Goal: Information Seeking & Learning: Compare options

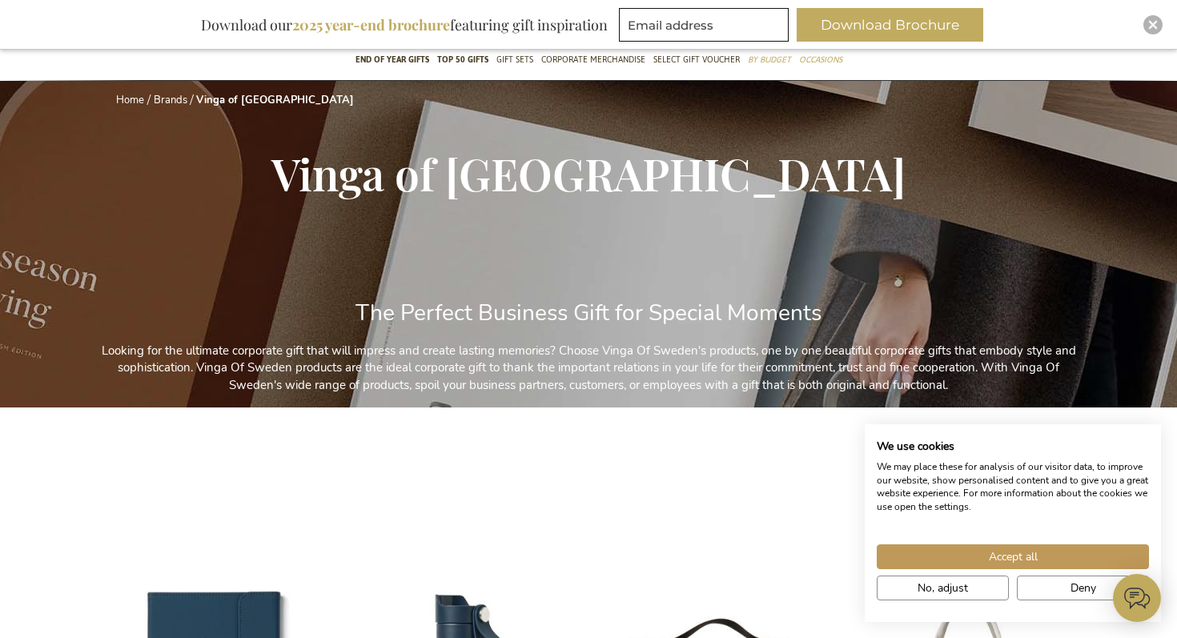
scroll to position [157, 0]
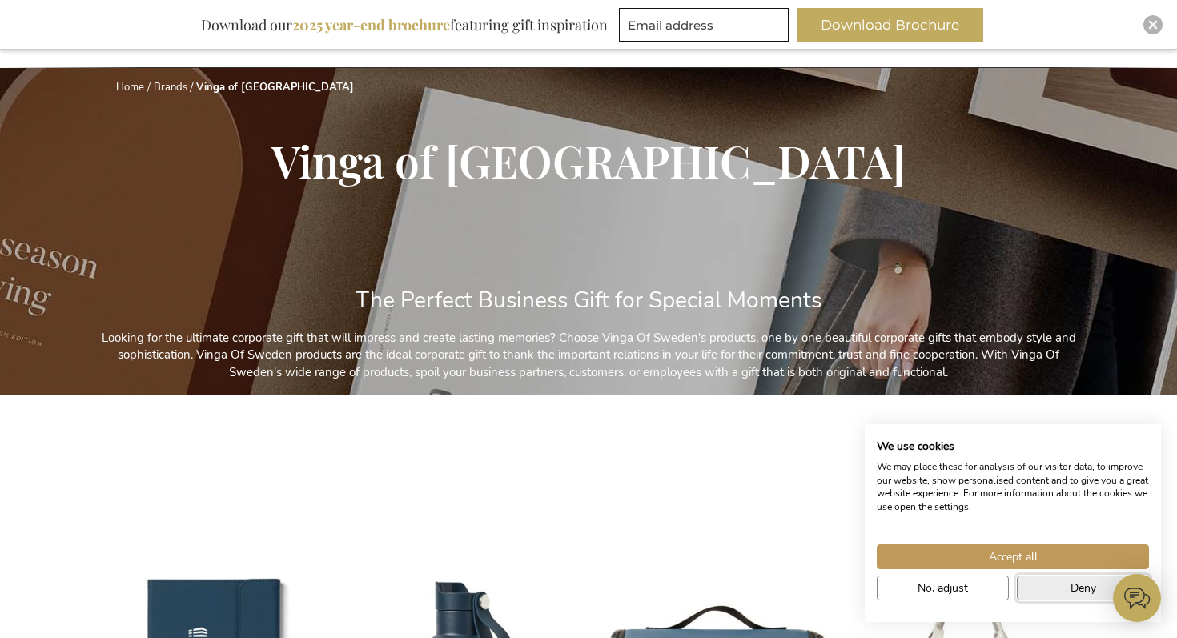
click at [1039, 591] on button "Deny" at bounding box center [1083, 588] width 132 height 25
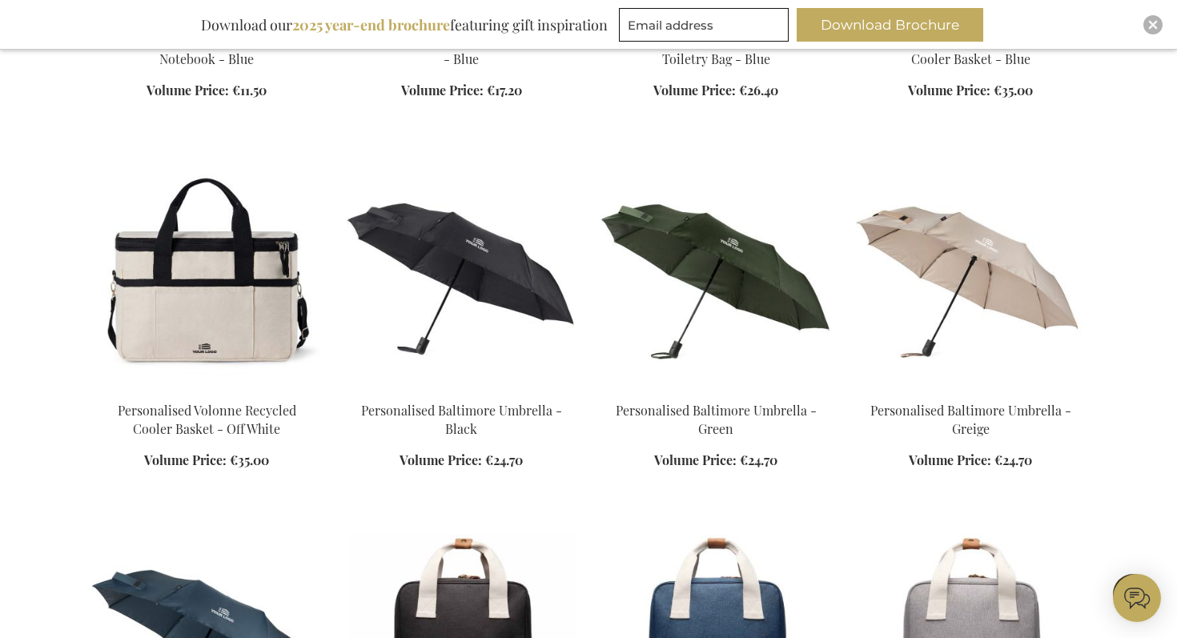
scroll to position [946, 0]
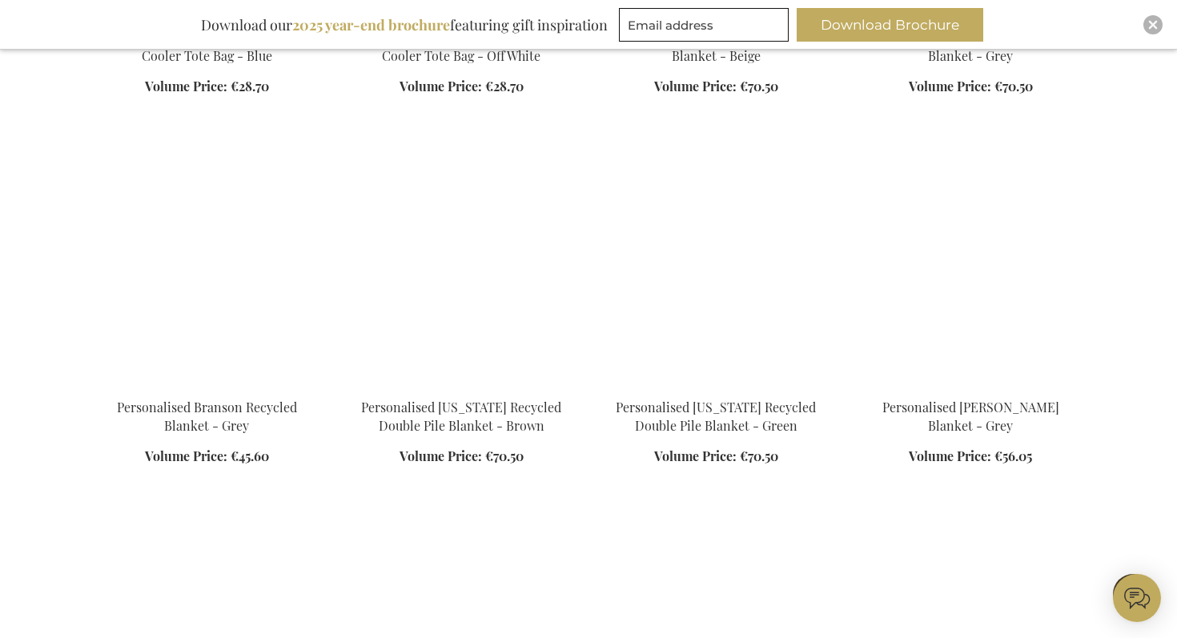
scroll to position [2057, 0]
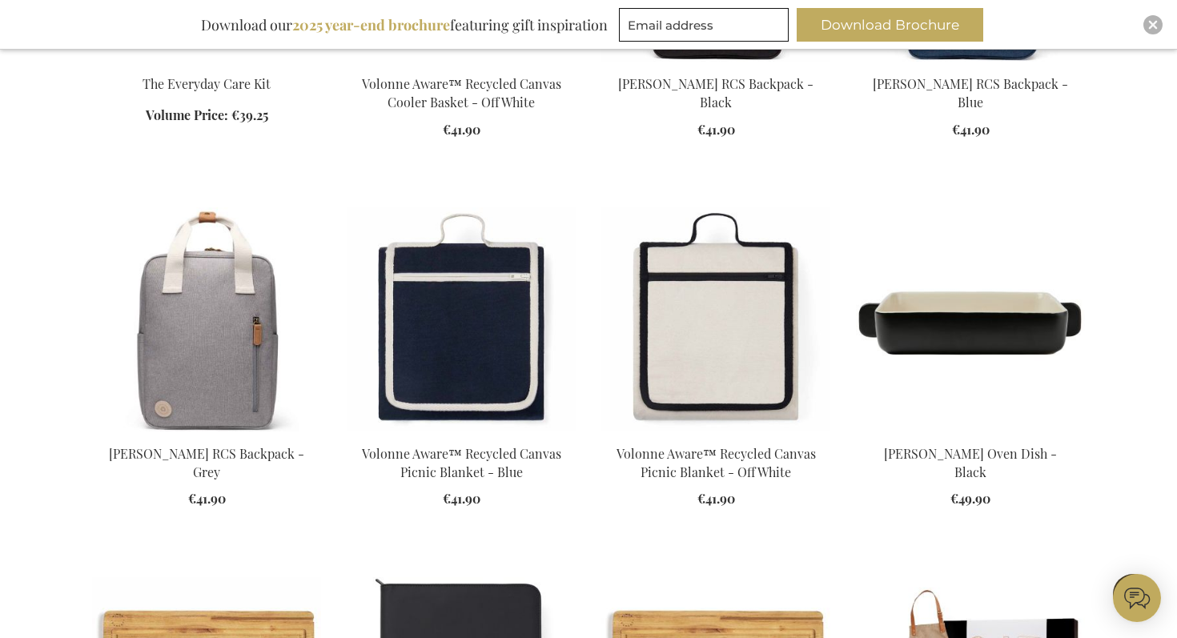
scroll to position [3881, 0]
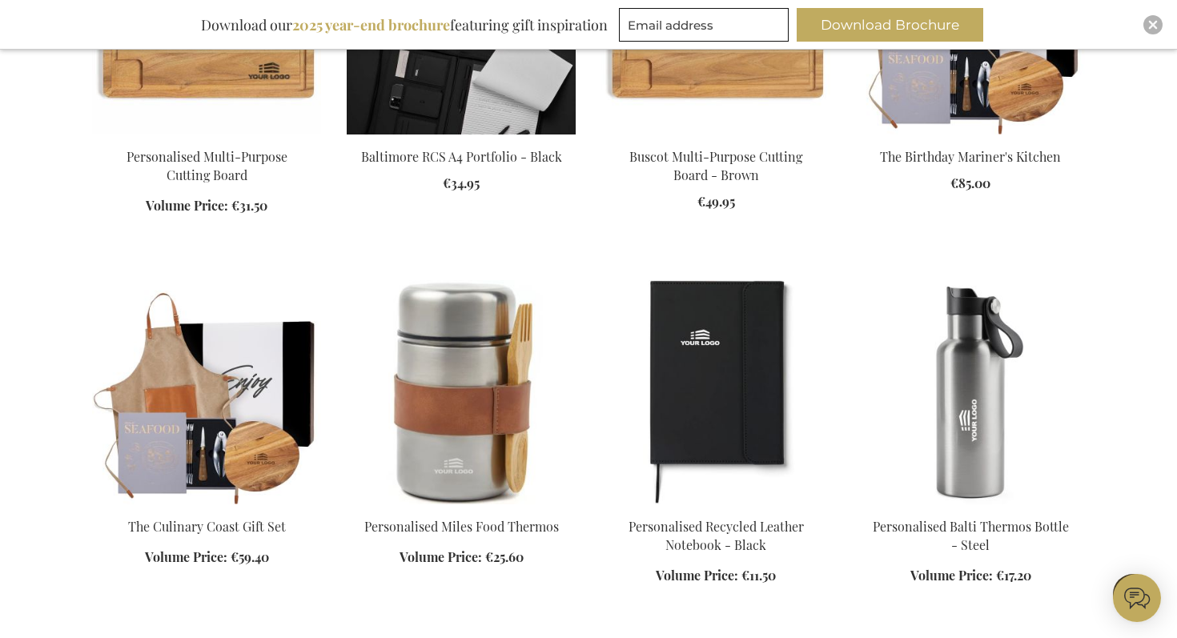
scroll to position [4544, 0]
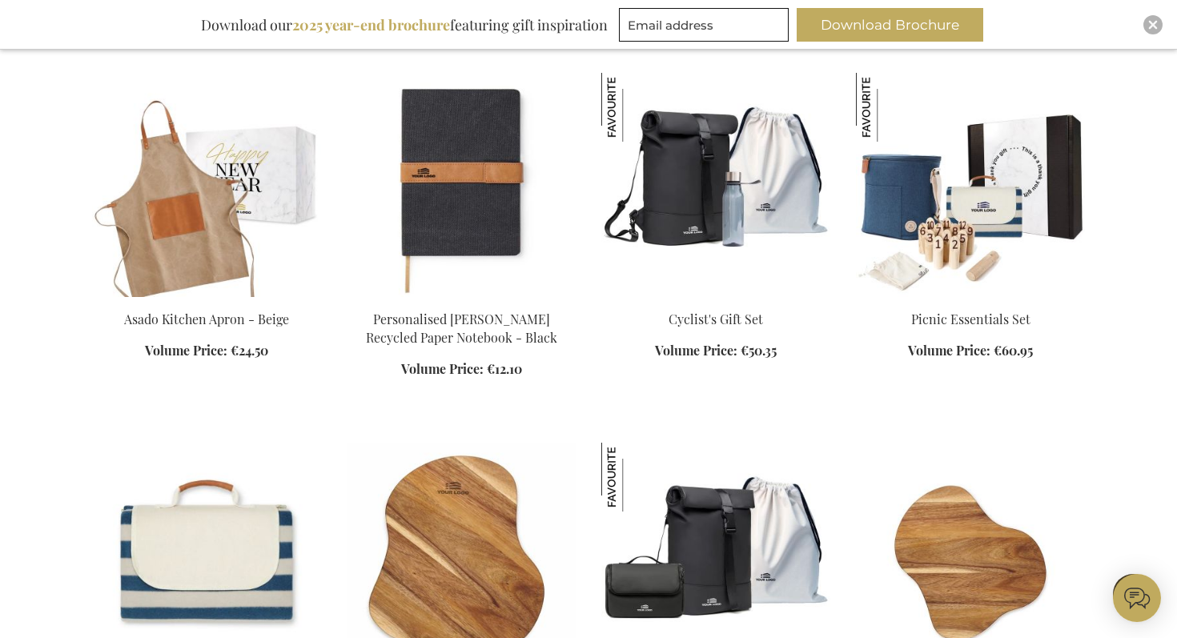
scroll to position [5494, 0]
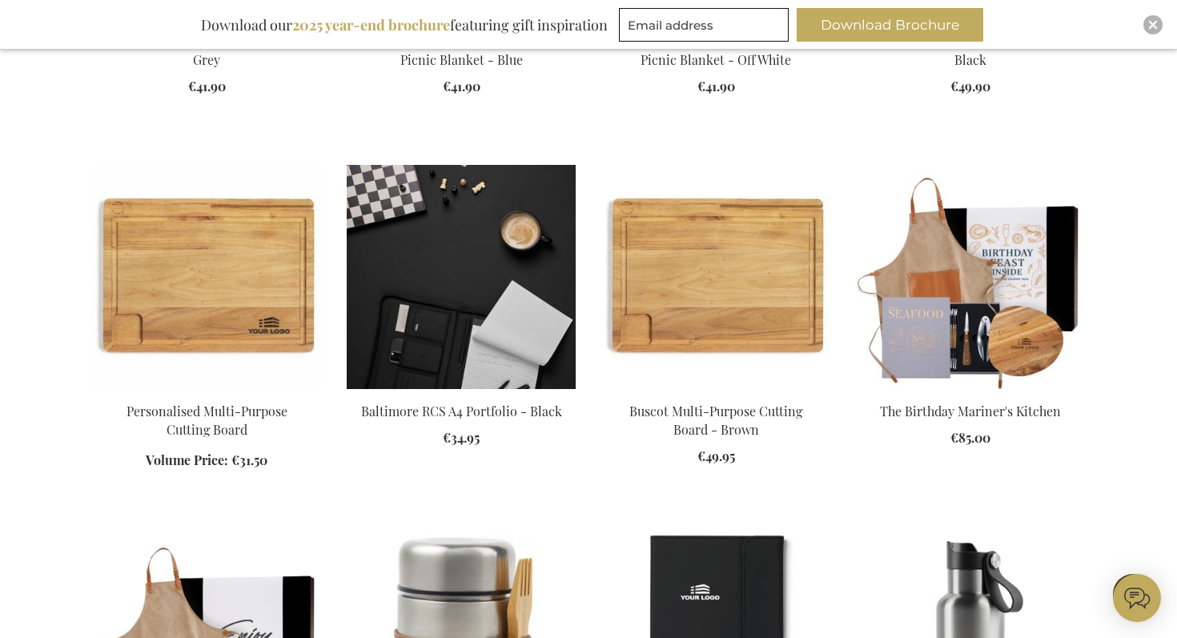
scroll to position [4287, 0]
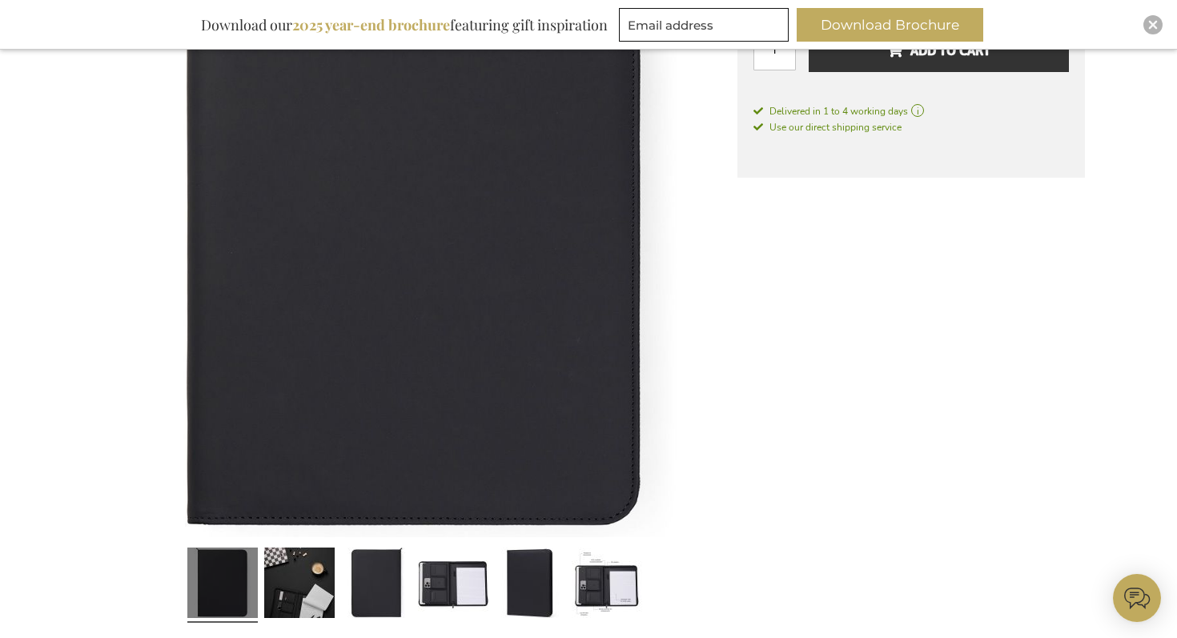
scroll to position [498, 0]
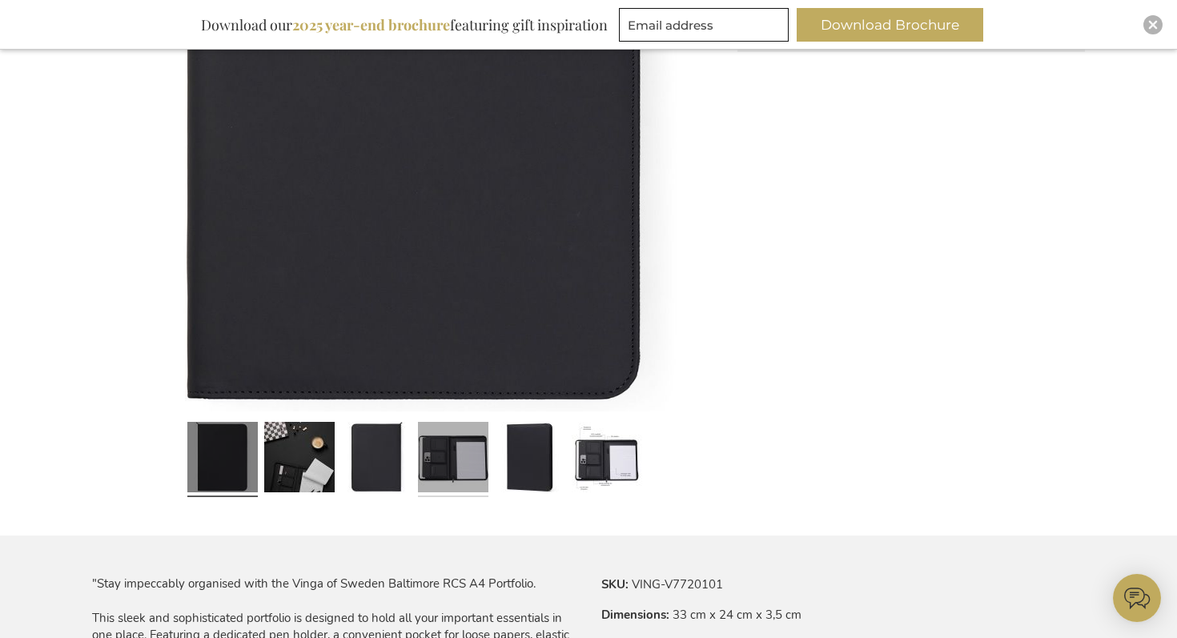
click at [455, 449] on link at bounding box center [453, 460] width 70 height 88
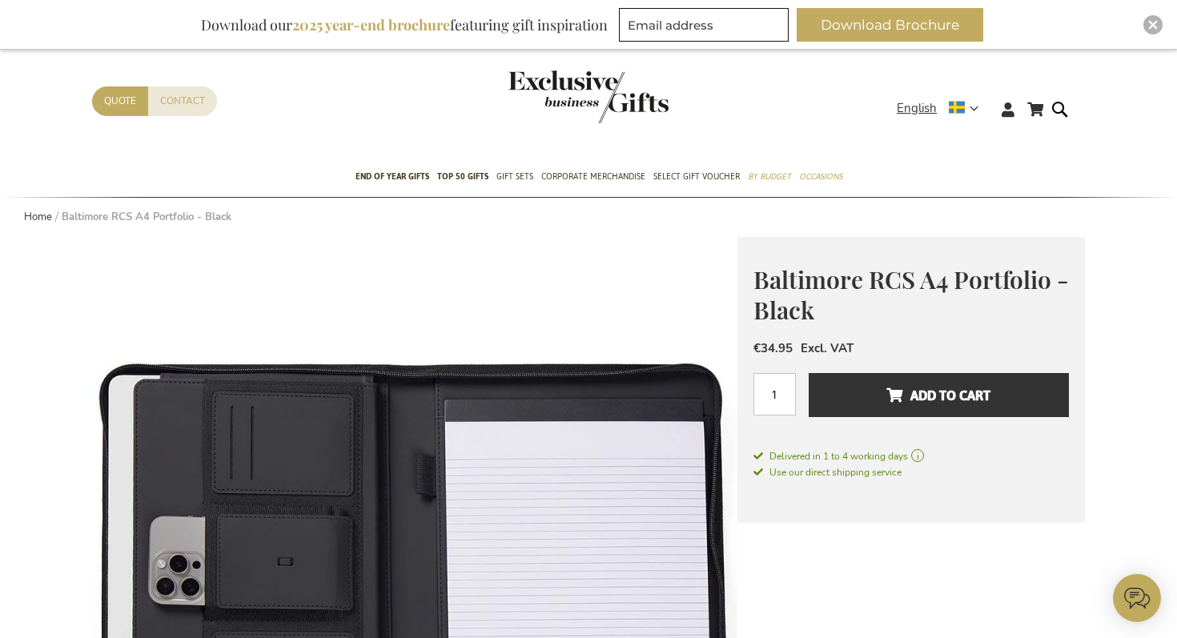
scroll to position [0, 0]
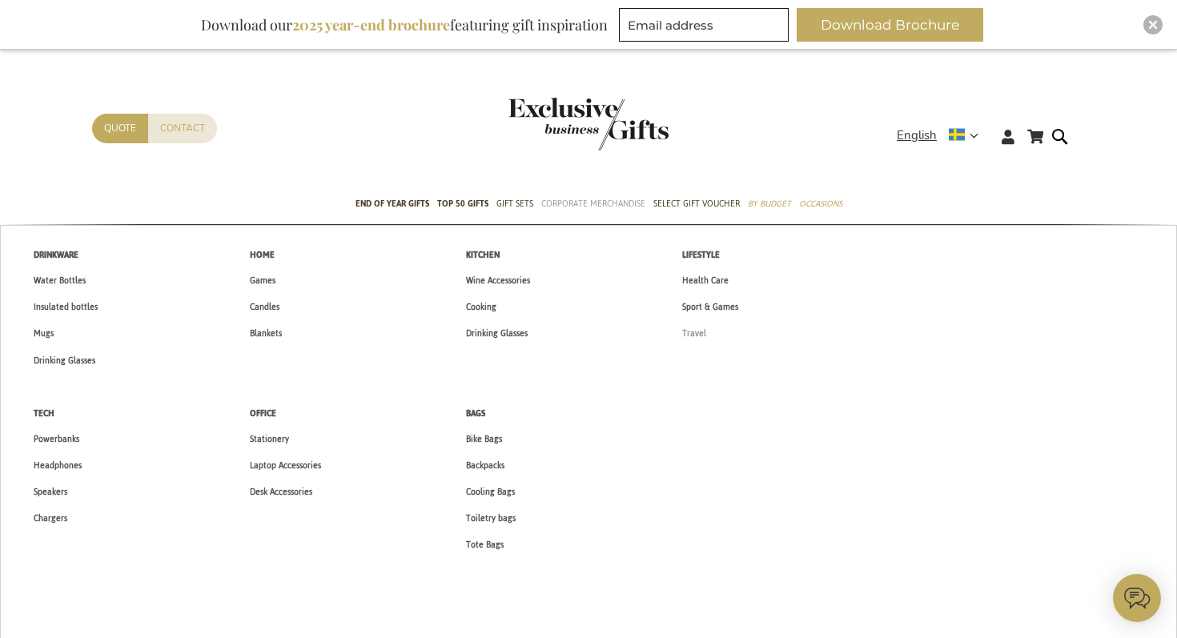
click at [691, 329] on span "Travel" at bounding box center [694, 333] width 24 height 17
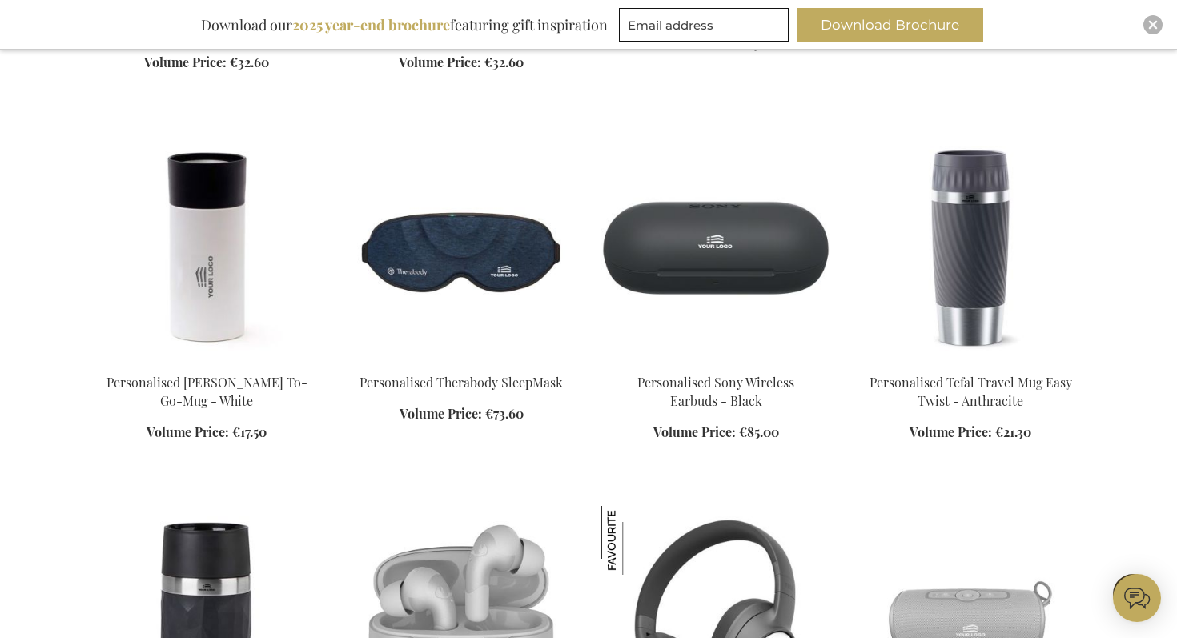
scroll to position [1302, 0]
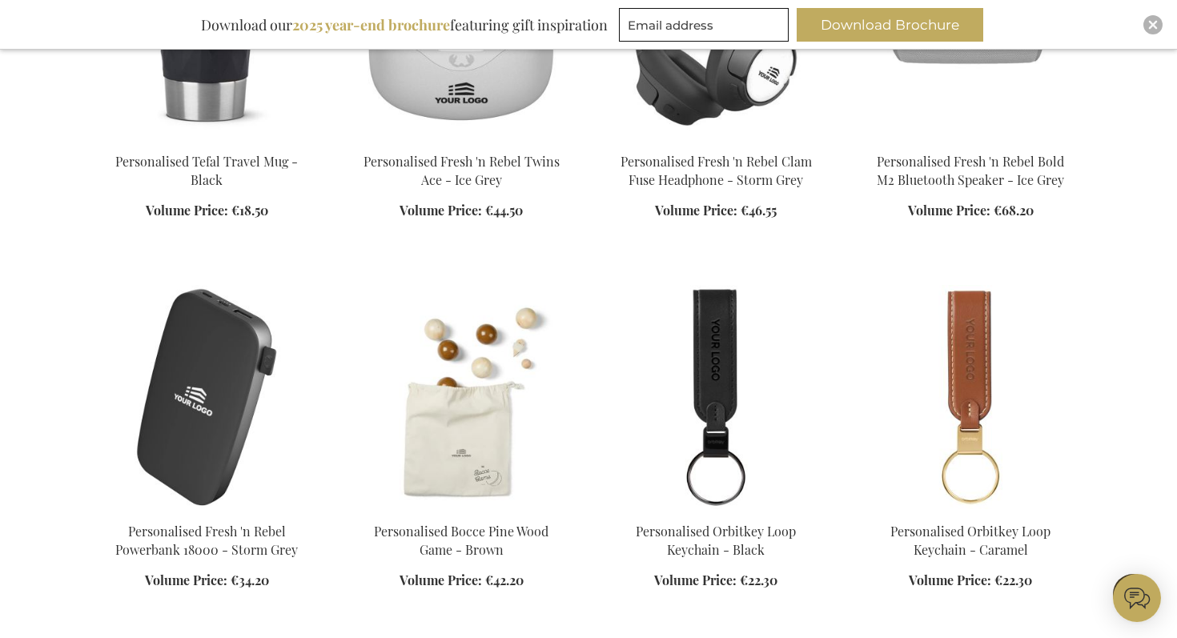
scroll to position [1891, 0]
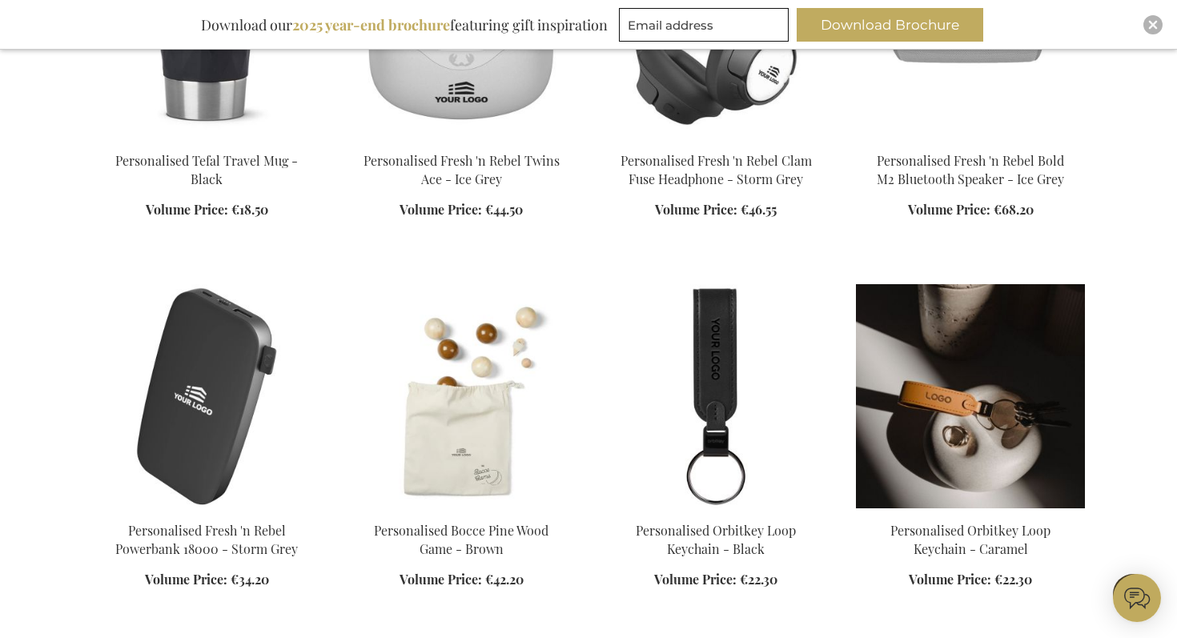
click at [941, 413] on img at bounding box center [970, 396] width 229 height 224
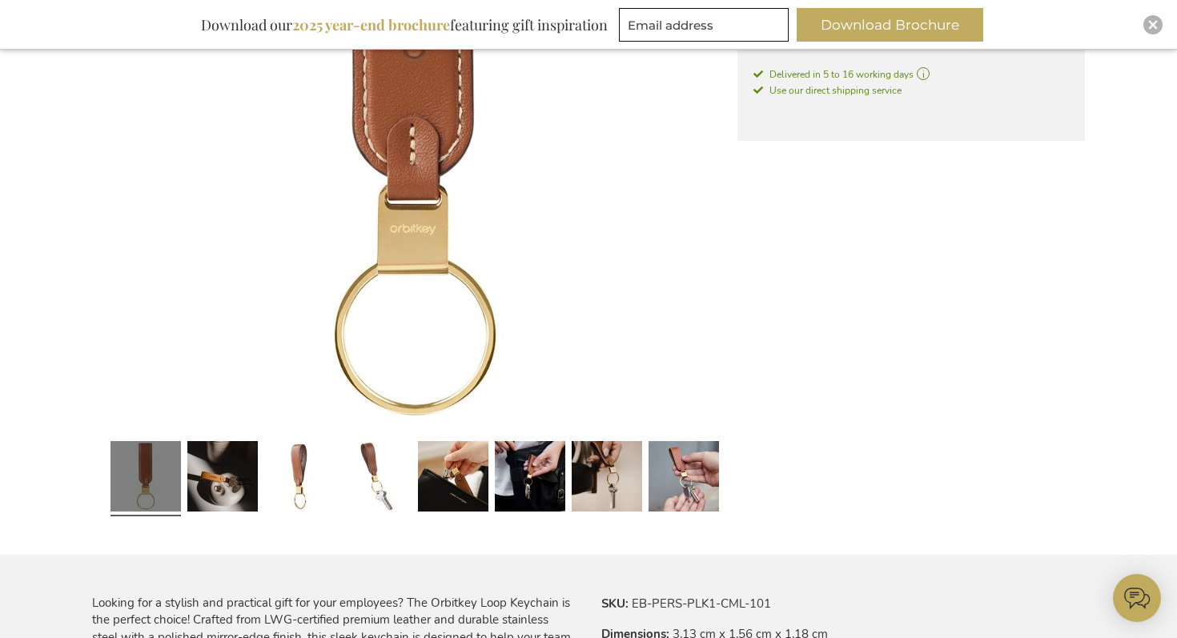
scroll to position [480, 0]
click at [300, 473] on link at bounding box center [299, 478] width 70 height 88
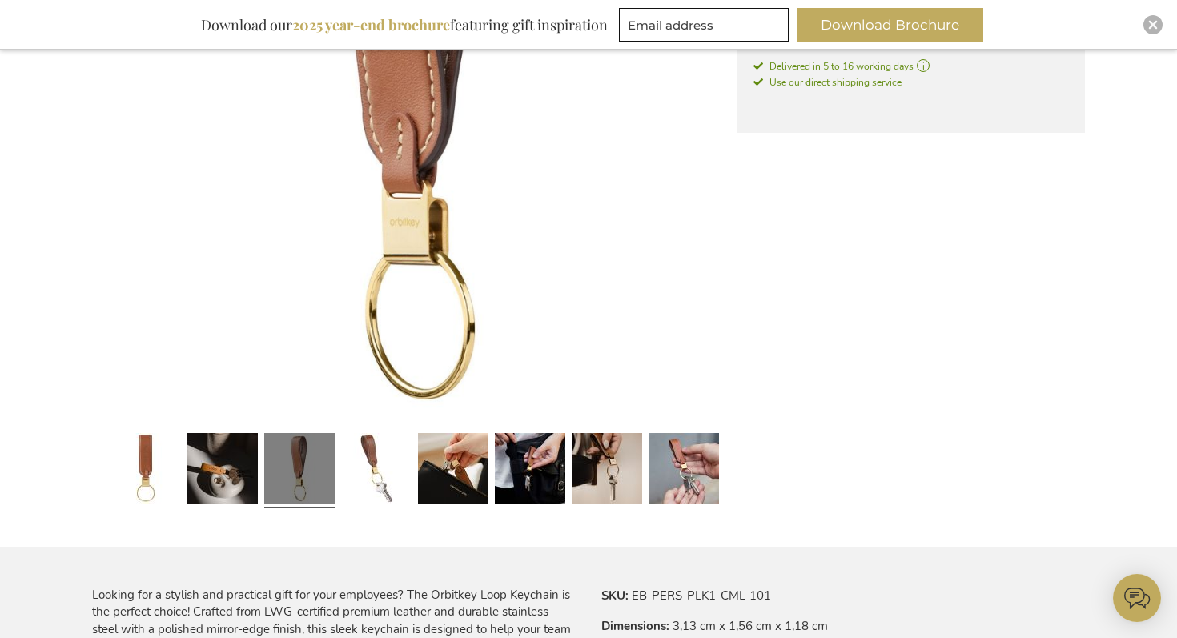
scroll to position [488, 0]
click at [606, 484] on link at bounding box center [607, 470] width 70 height 88
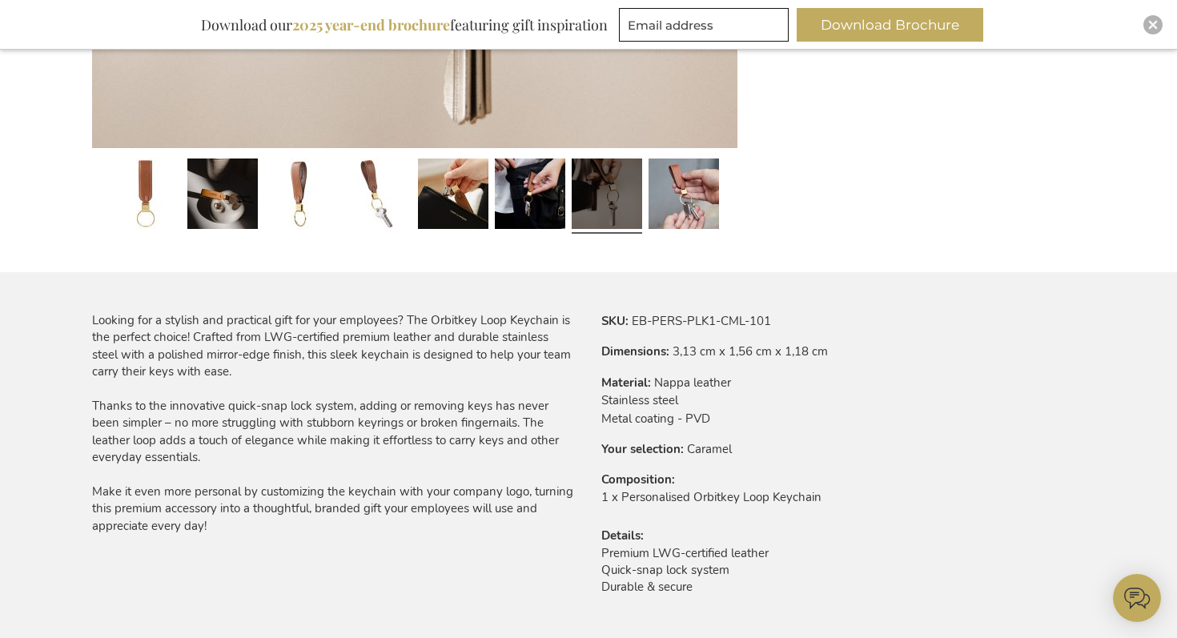
scroll to position [763, 0]
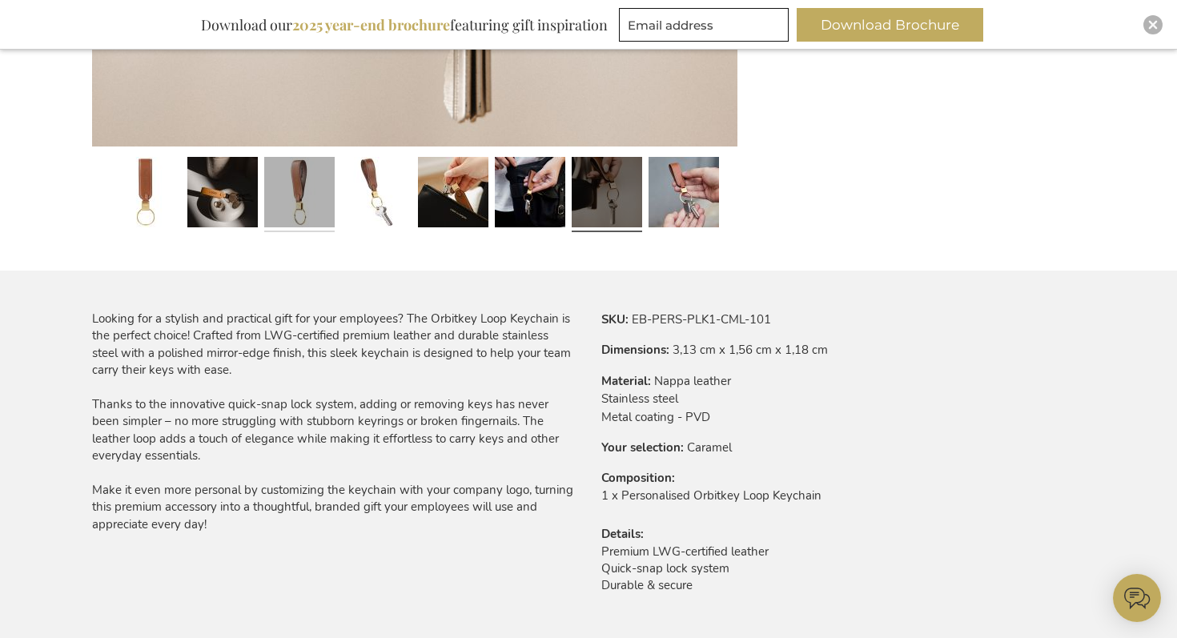
click at [299, 211] on link at bounding box center [299, 195] width 70 height 88
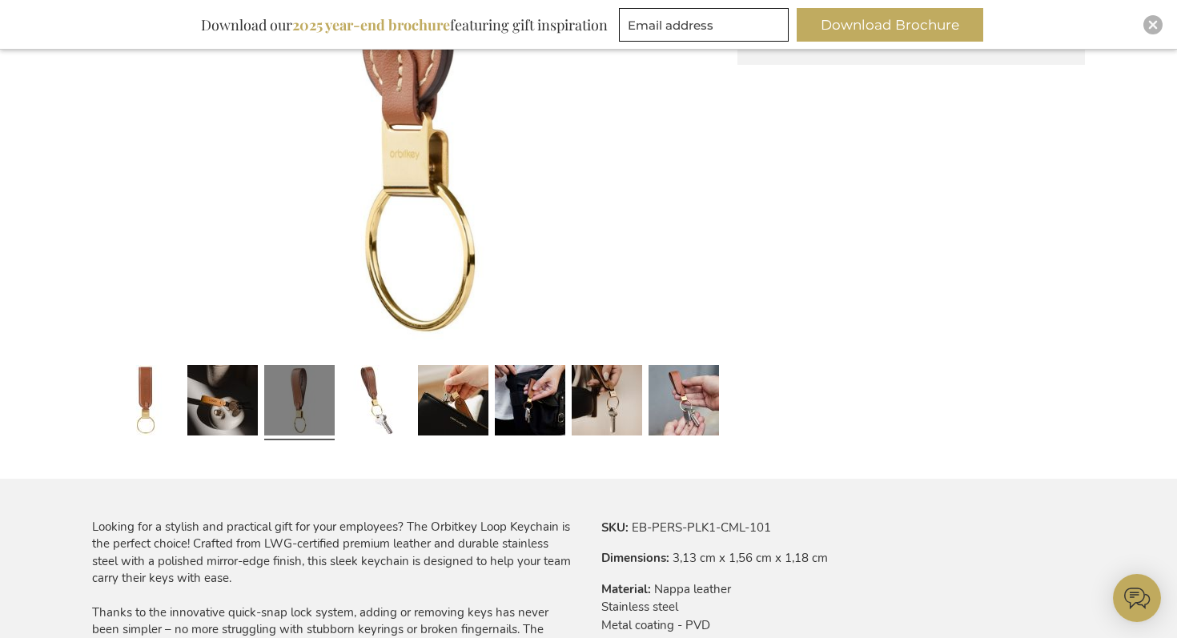
scroll to position [557, 0]
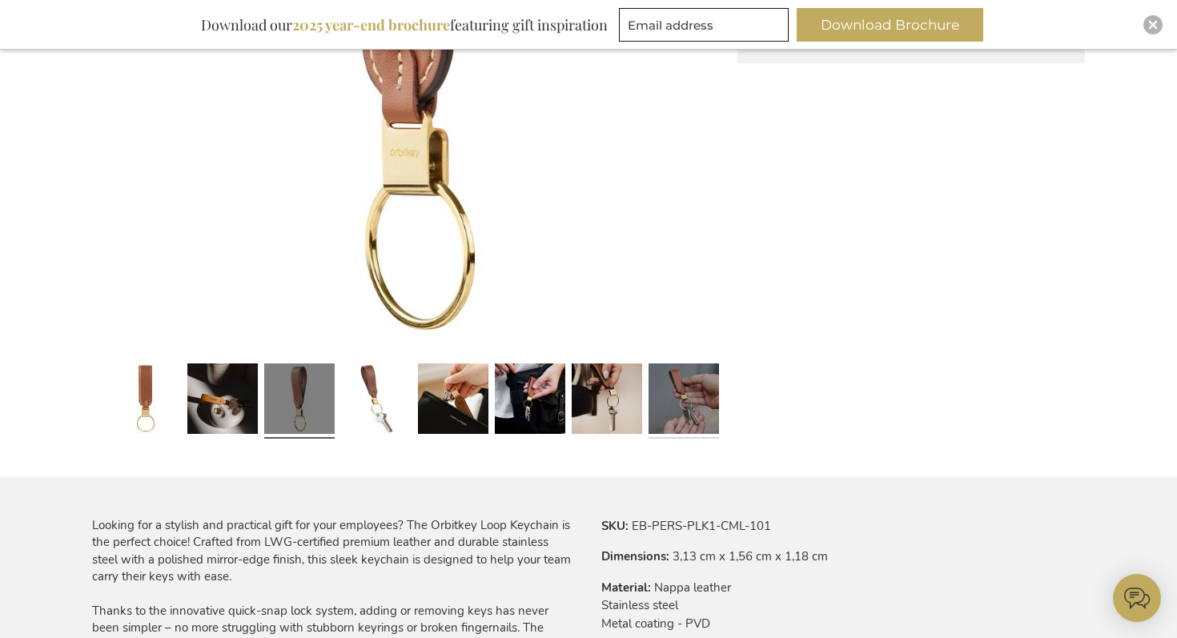
click at [665, 409] on link at bounding box center [684, 401] width 70 height 88
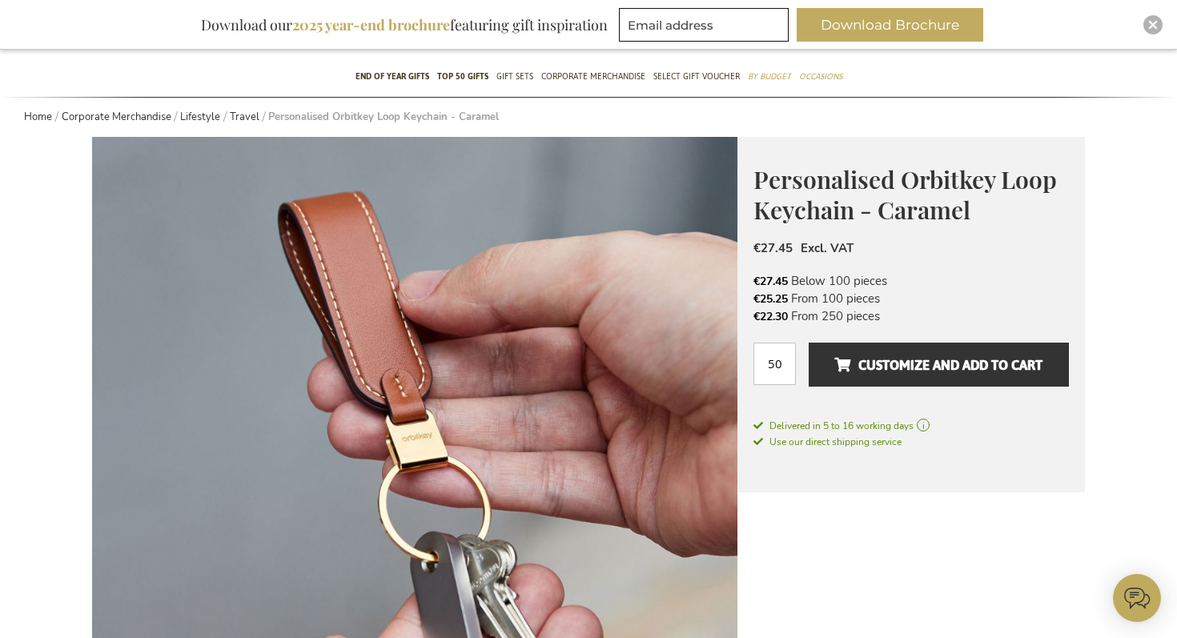
scroll to position [117, 0]
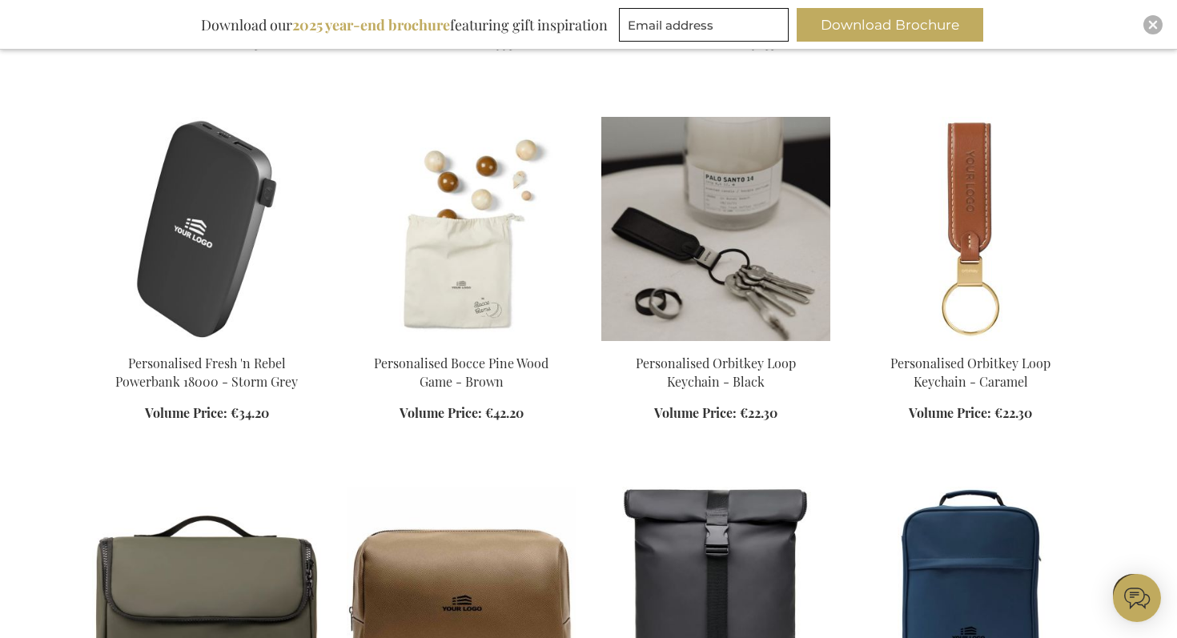
click at [706, 223] on img at bounding box center [715, 229] width 229 height 224
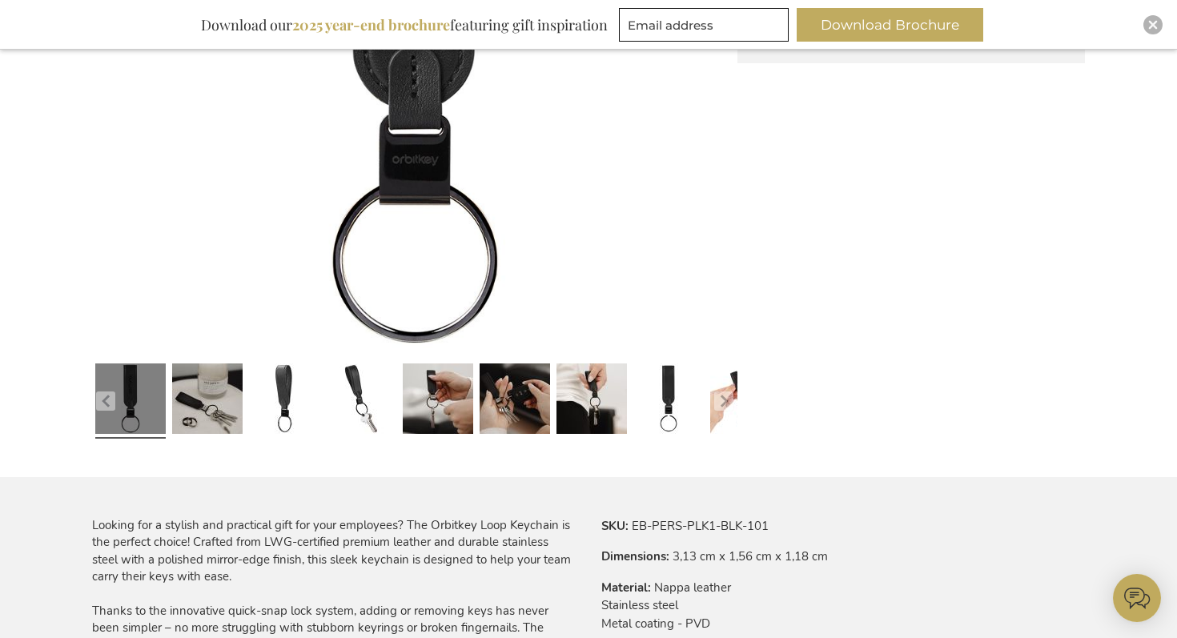
scroll to position [575, 0]
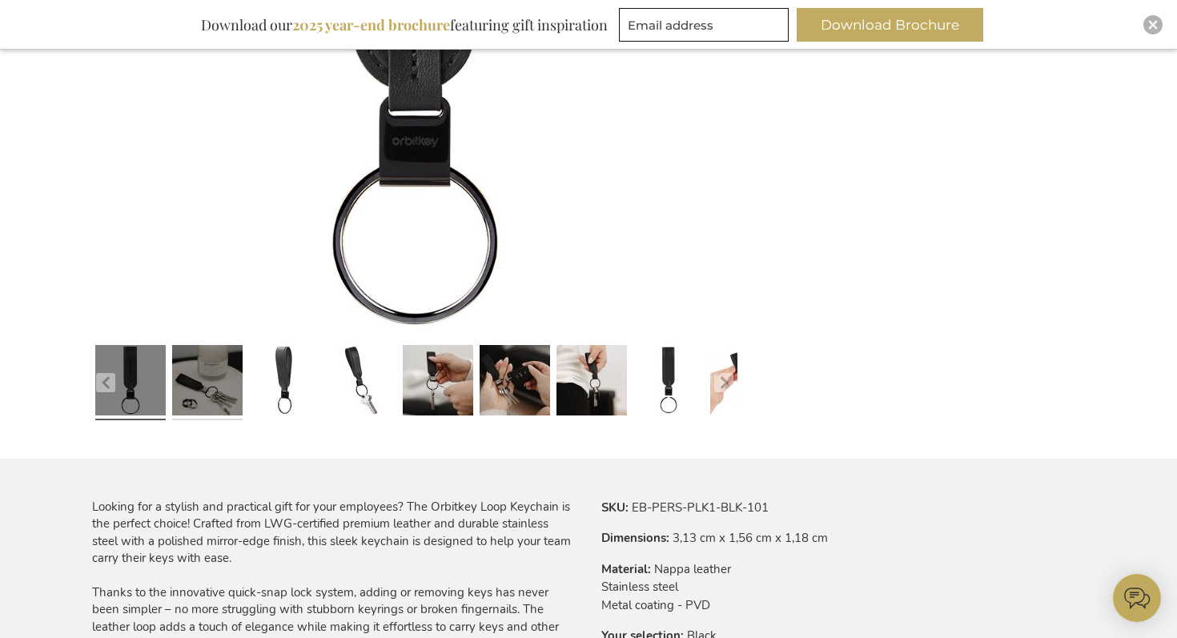
click at [225, 390] on link at bounding box center [207, 383] width 70 height 88
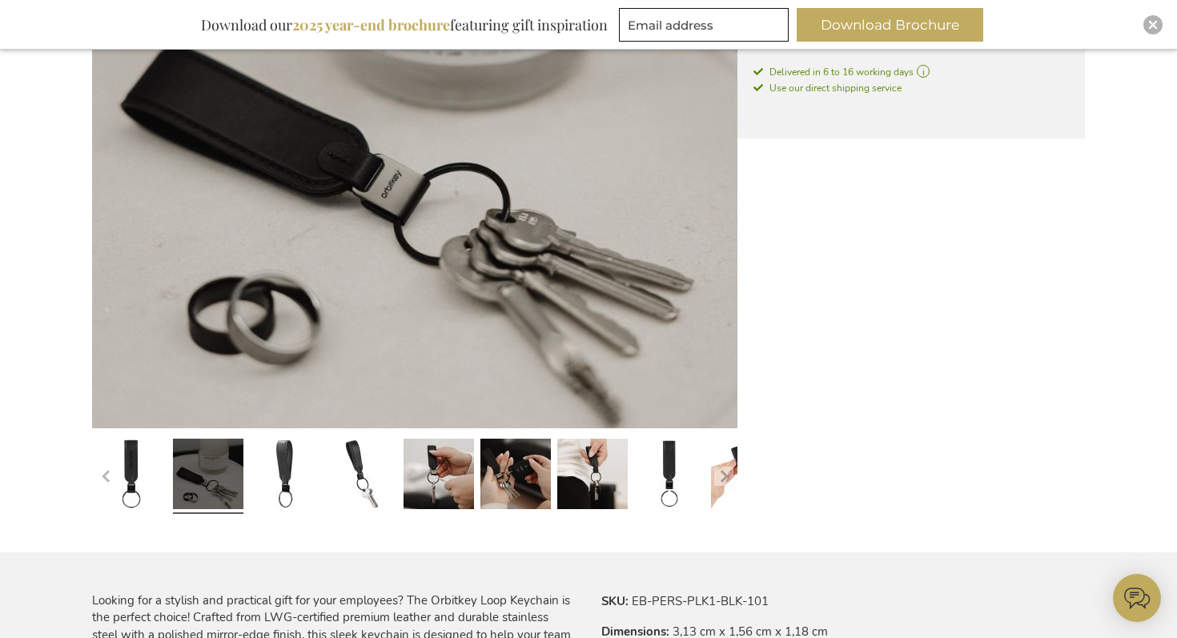
scroll to position [483, 0]
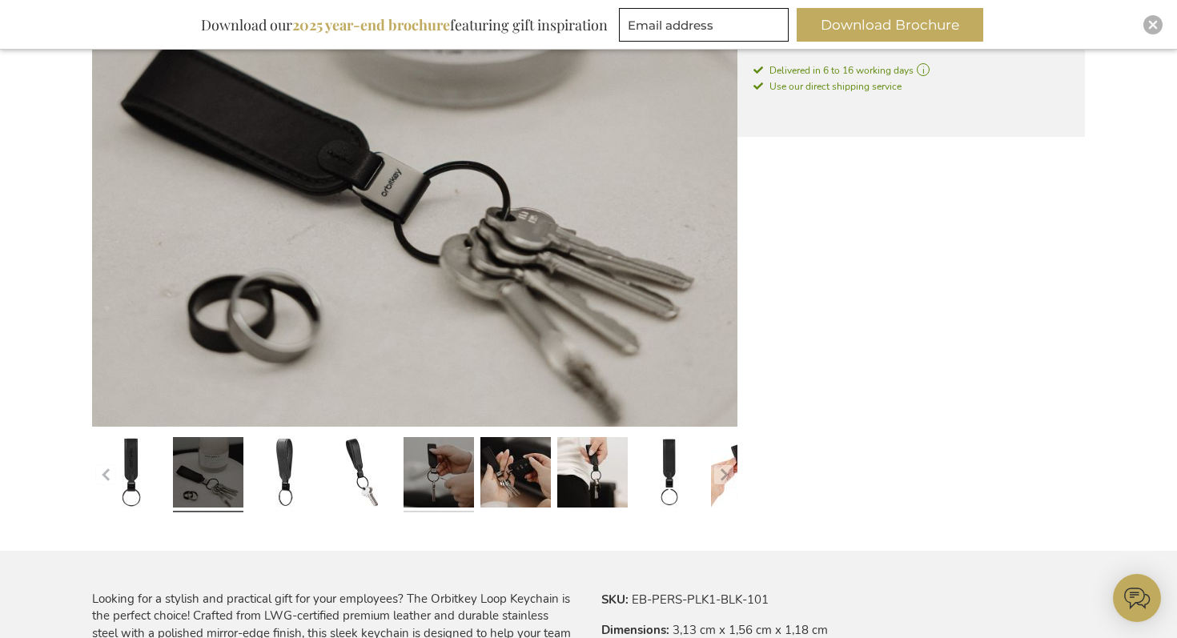
click at [414, 489] on link at bounding box center [439, 475] width 70 height 88
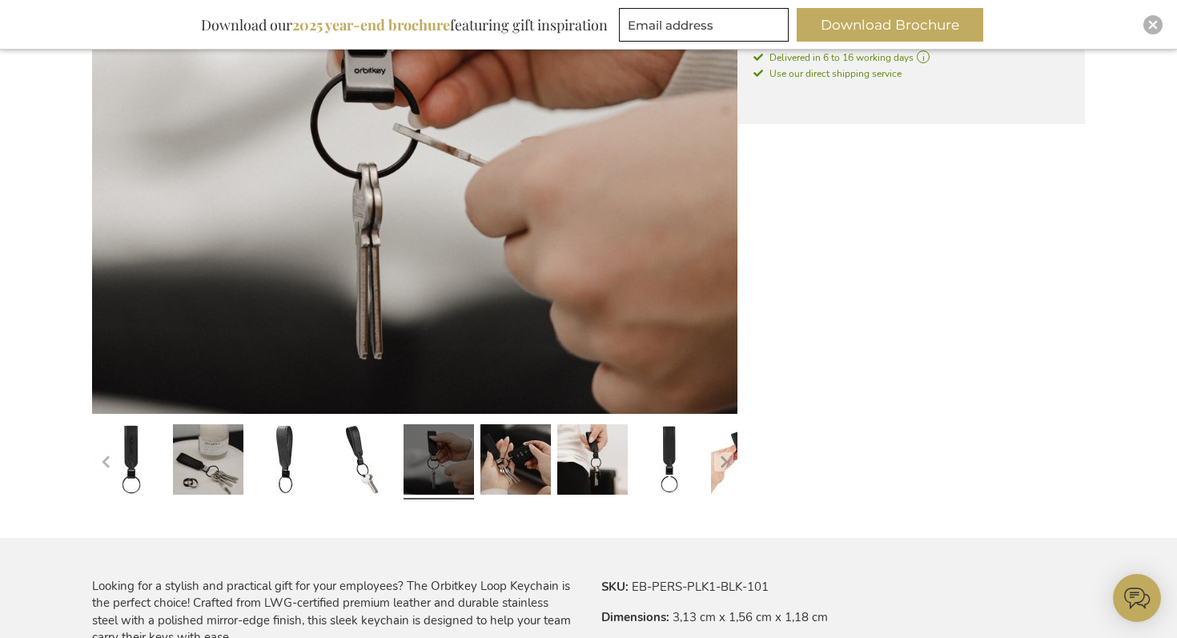
scroll to position [539, 0]
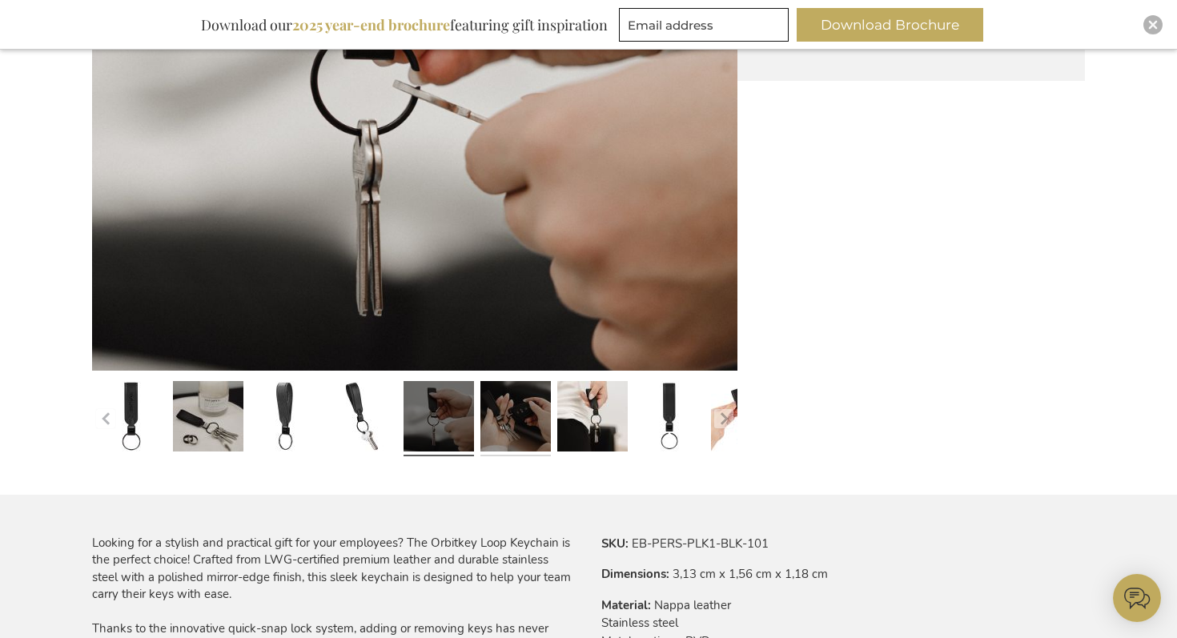
click at [506, 437] on link at bounding box center [516, 419] width 70 height 88
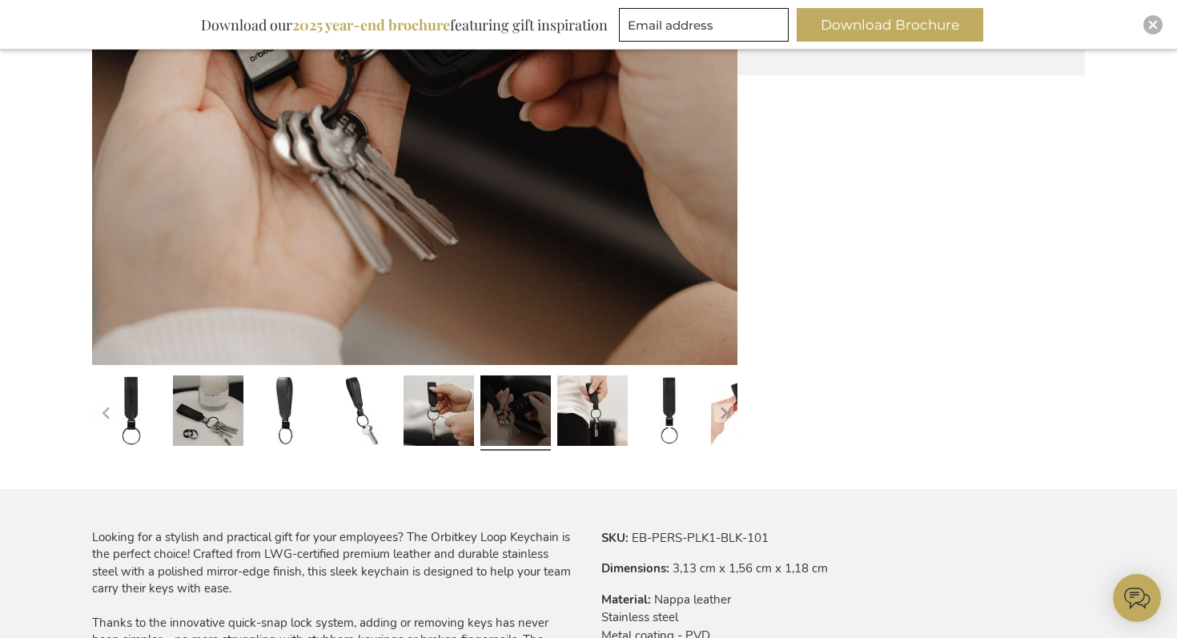
scroll to position [571, 0]
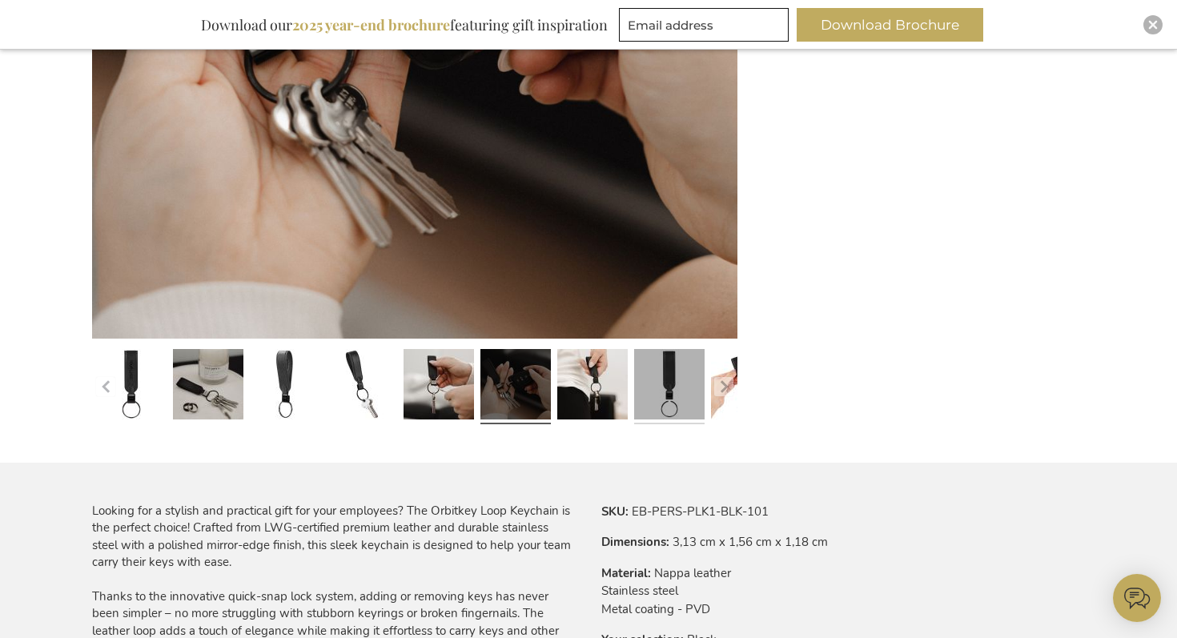
click at [650, 403] on link at bounding box center [669, 387] width 70 height 88
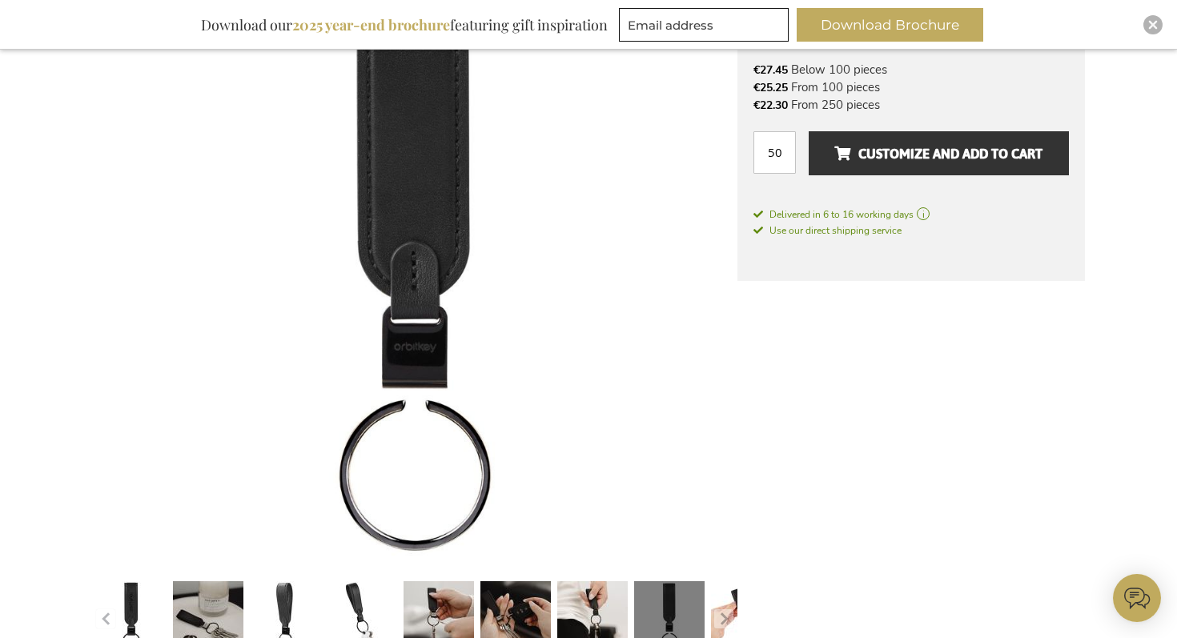
scroll to position [449, 0]
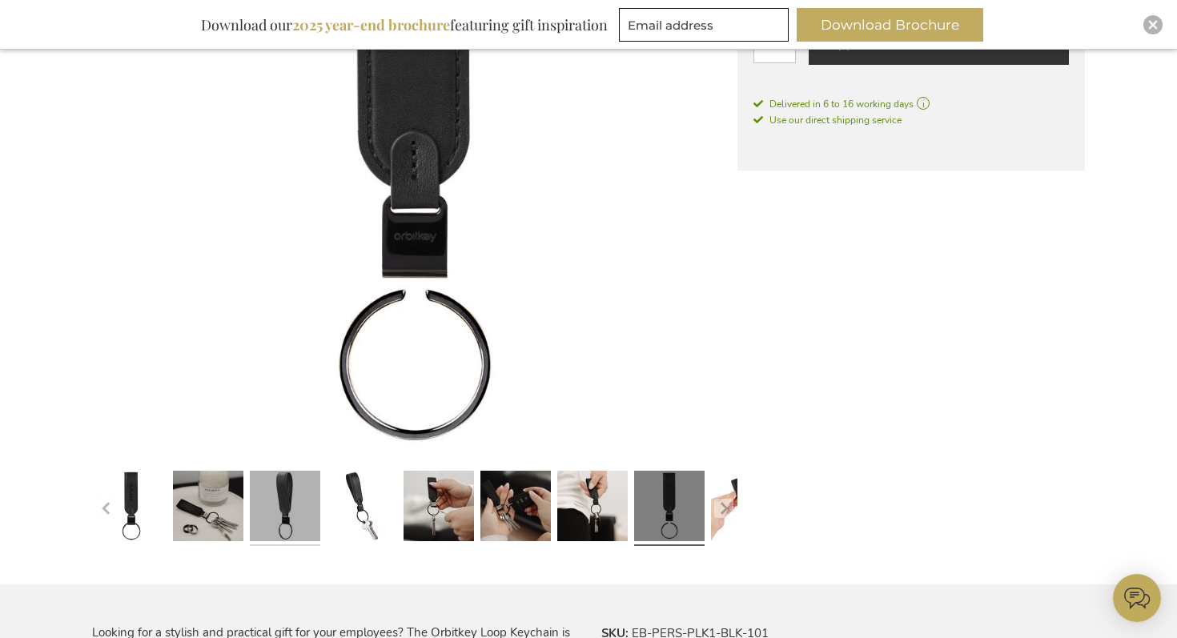
click at [291, 494] on link at bounding box center [285, 509] width 70 height 88
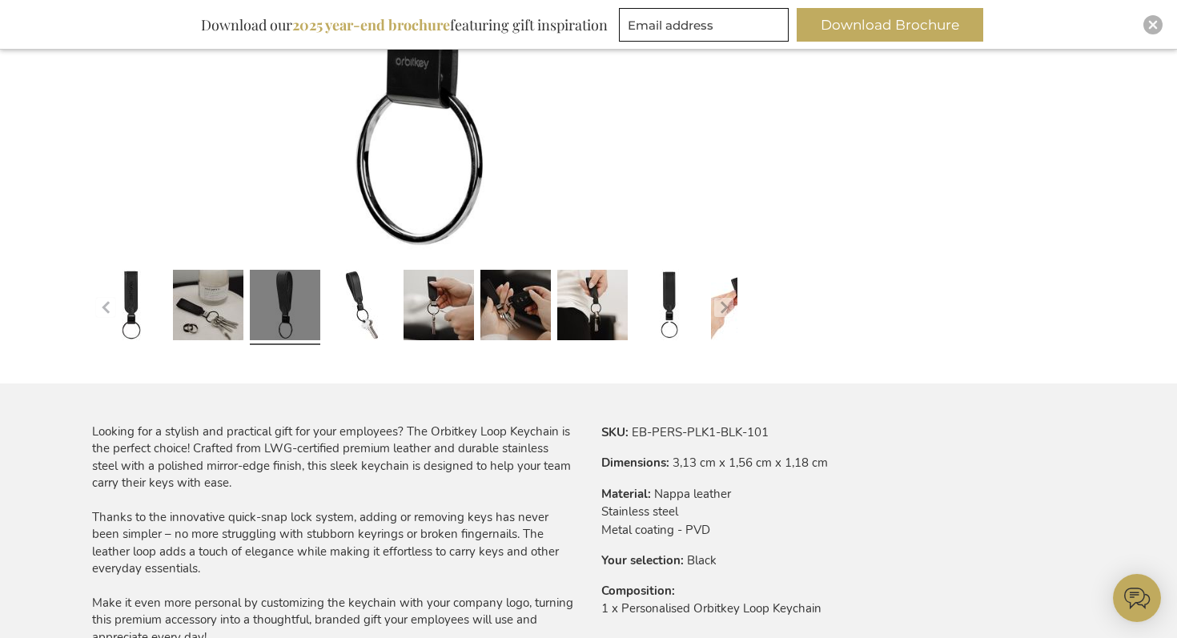
scroll to position [683, 0]
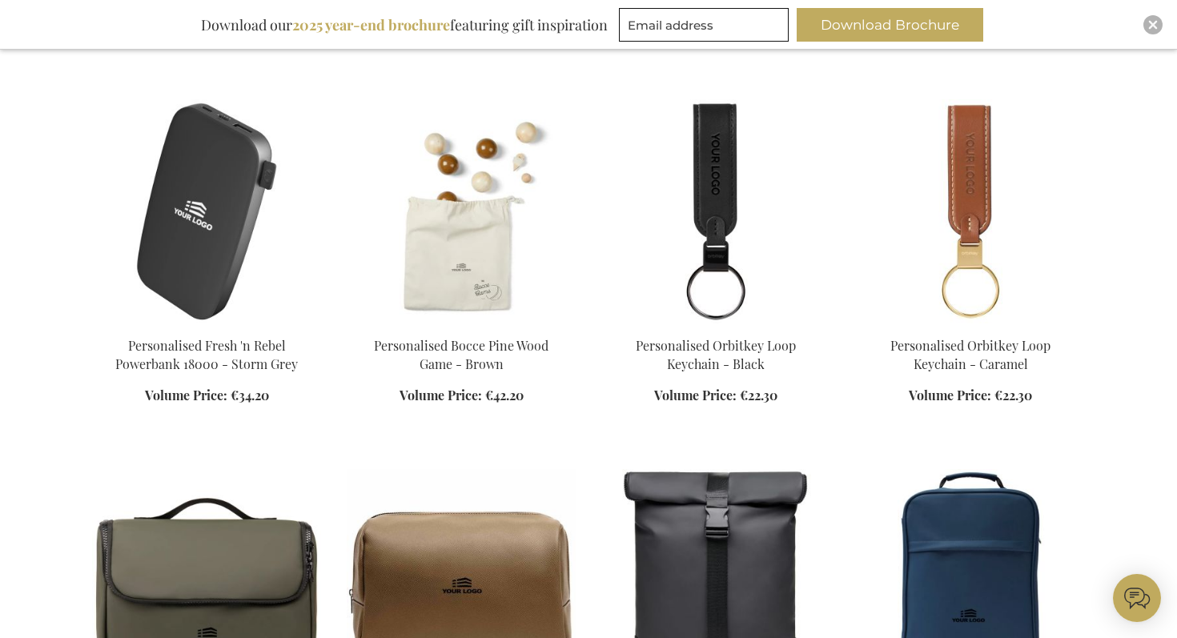
scroll to position [1088, 0]
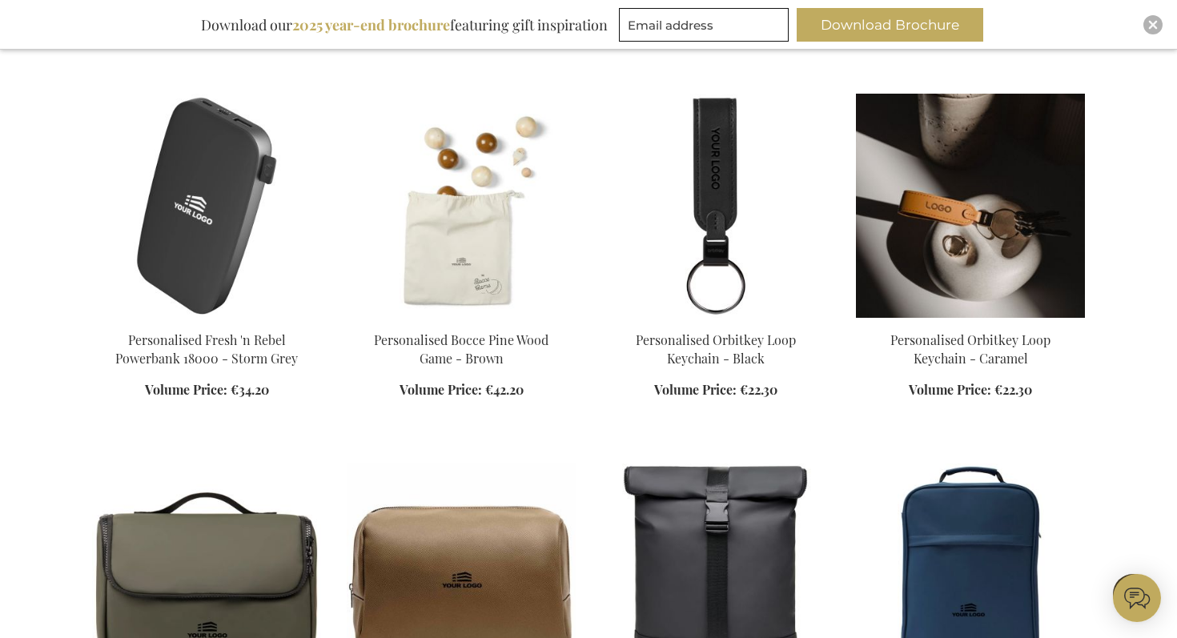
click at [956, 207] on img at bounding box center [970, 206] width 229 height 224
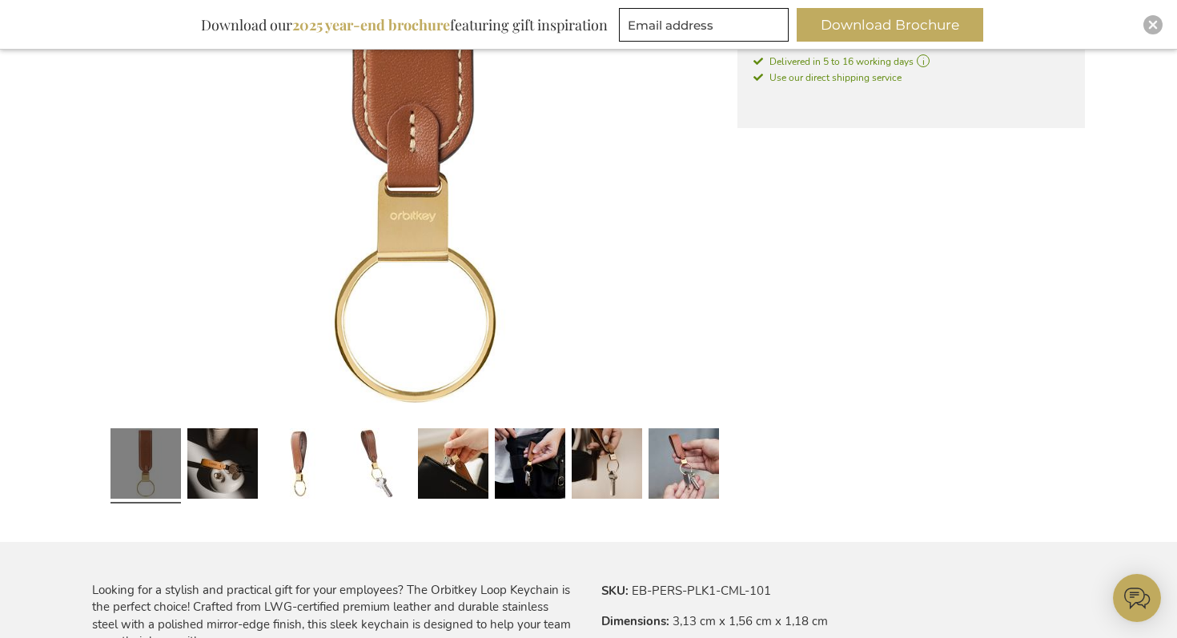
scroll to position [497, 0]
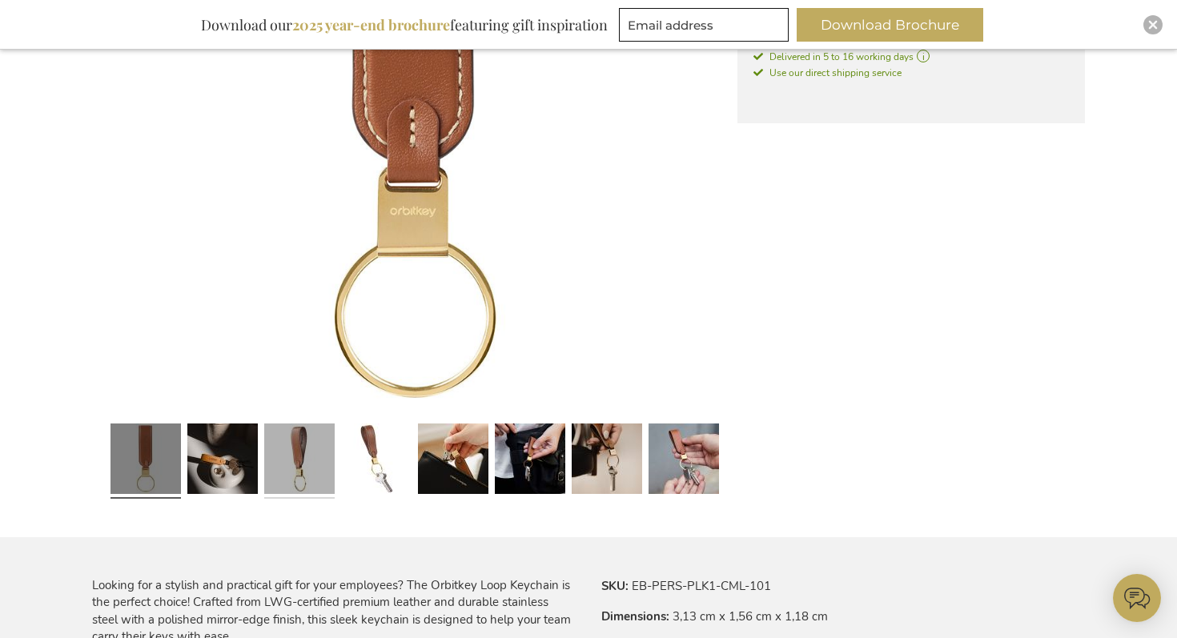
click at [301, 469] on link at bounding box center [299, 461] width 70 height 88
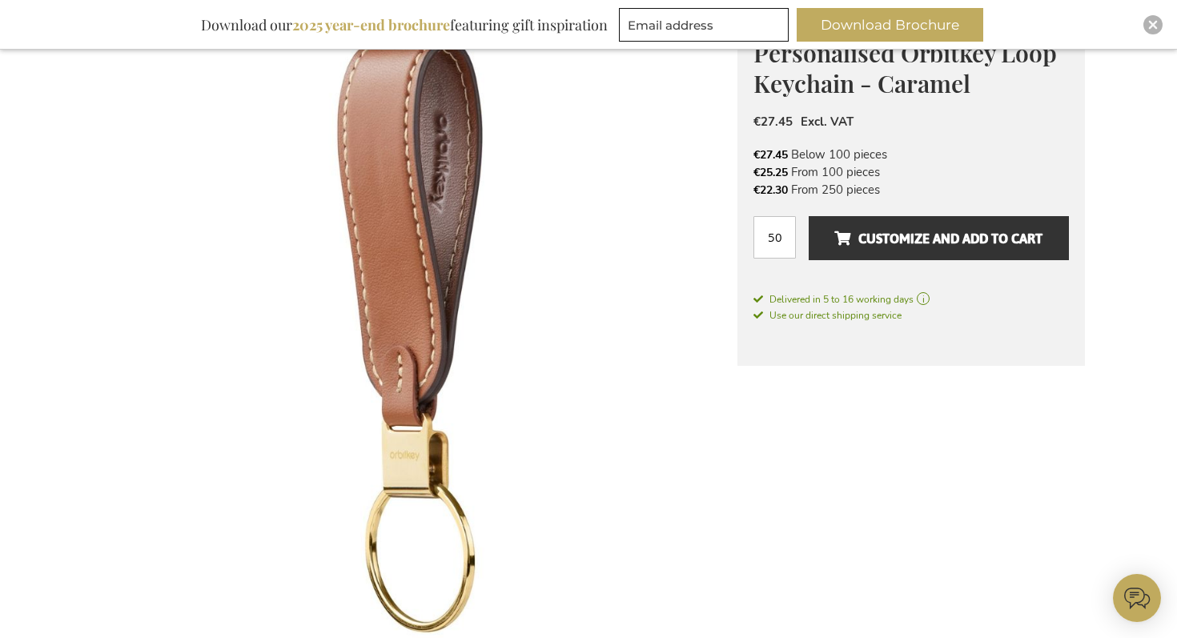
scroll to position [243, 0]
